Goal: Find specific page/section: Find specific page/section

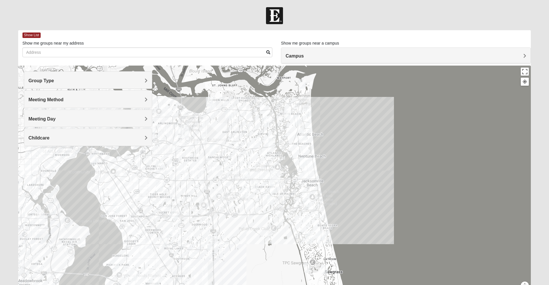
click at [111, 82] on h4 "Group Type" at bounding box center [88, 80] width 119 height 5
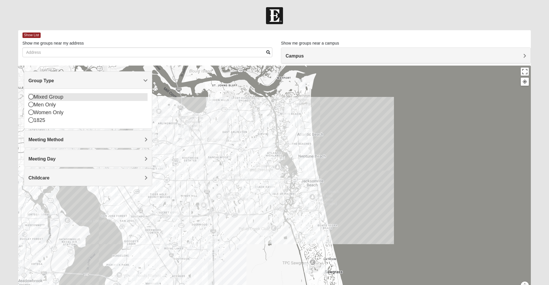
click at [48, 94] on div "Mixed Group" at bounding box center [88, 97] width 119 height 8
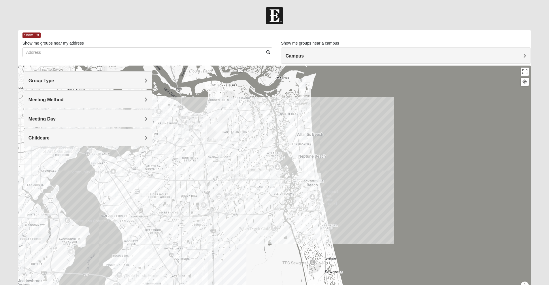
click at [53, 100] on span "Meeting Method" at bounding box center [46, 99] width 35 height 5
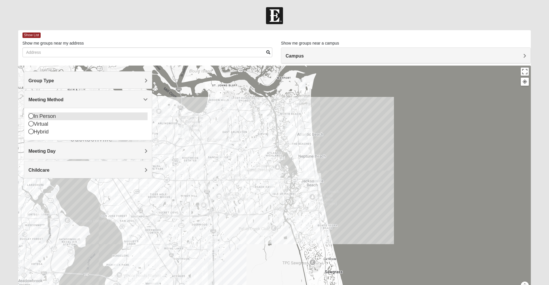
click at [47, 115] on div "In Person" at bounding box center [88, 117] width 119 height 8
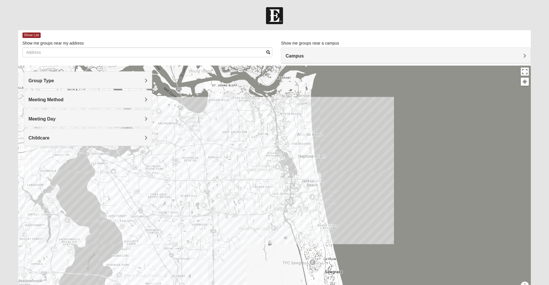
click at [48, 117] on span "Meeting Day" at bounding box center [42, 119] width 27 height 5
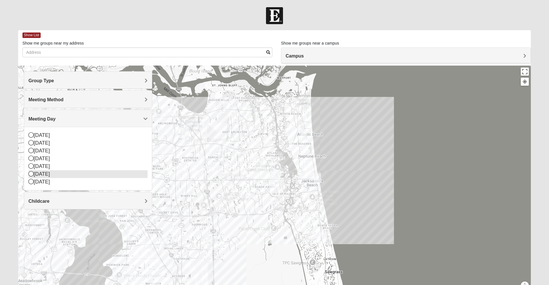
click at [32, 174] on icon at bounding box center [31, 173] width 5 height 5
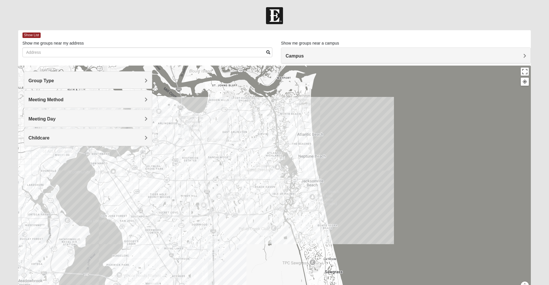
click at [275, 177] on img "San Pablo" at bounding box center [275, 177] width 15 height 18
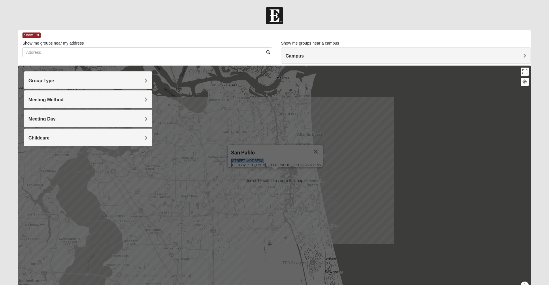
click at [282, 155] on div "[GEOGRAPHIC_DATA] [STREET_ADDRESS]" at bounding box center [275, 156] width 95 height 22
click at [495, 200] on div "[GEOGRAPHIC_DATA] [STREET_ADDRESS]" at bounding box center [274, 181] width 513 height 230
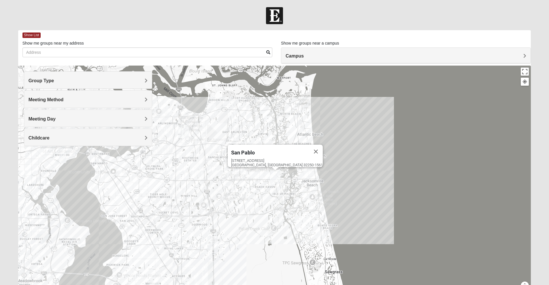
click at [367, 54] on h4 "Campus" at bounding box center [405, 55] width 241 height 5
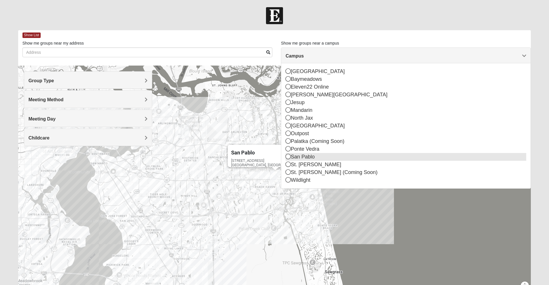
click at [313, 157] on div "San Pablo" at bounding box center [405, 157] width 241 height 8
